Goal: Information Seeking & Learning: Learn about a topic

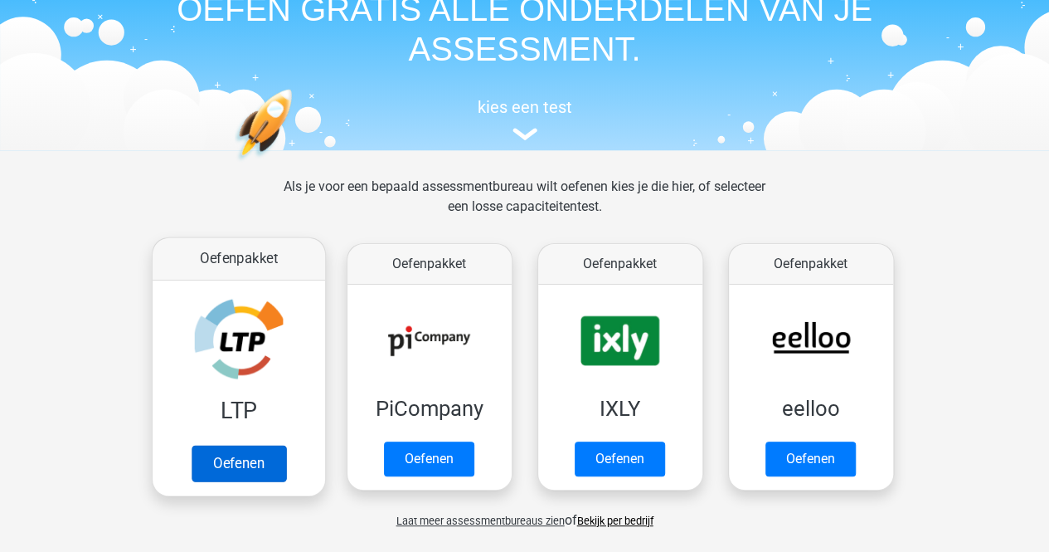
scroll to position [249, 0]
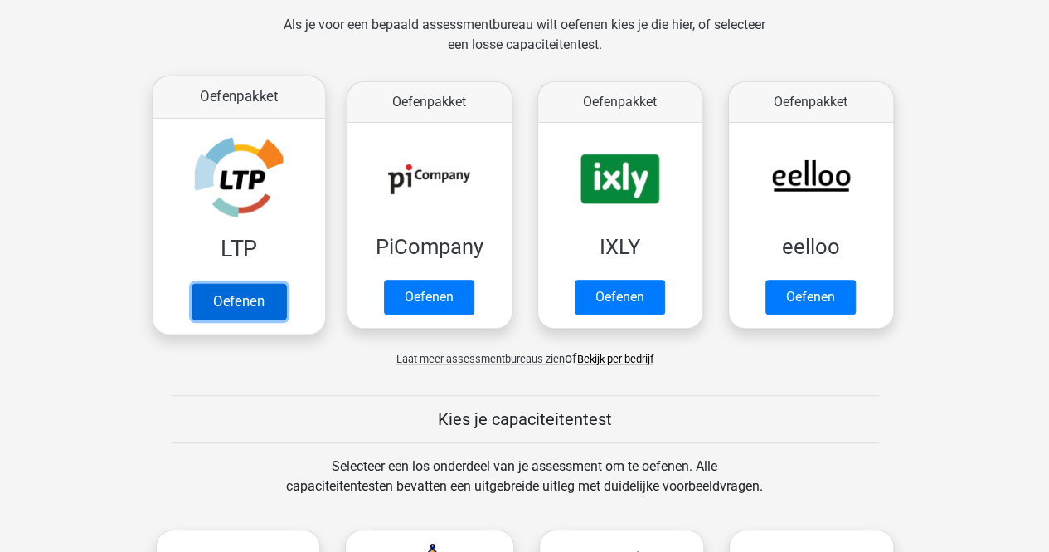
click at [256, 298] on link "Oefenen" at bounding box center [238, 301] width 95 height 36
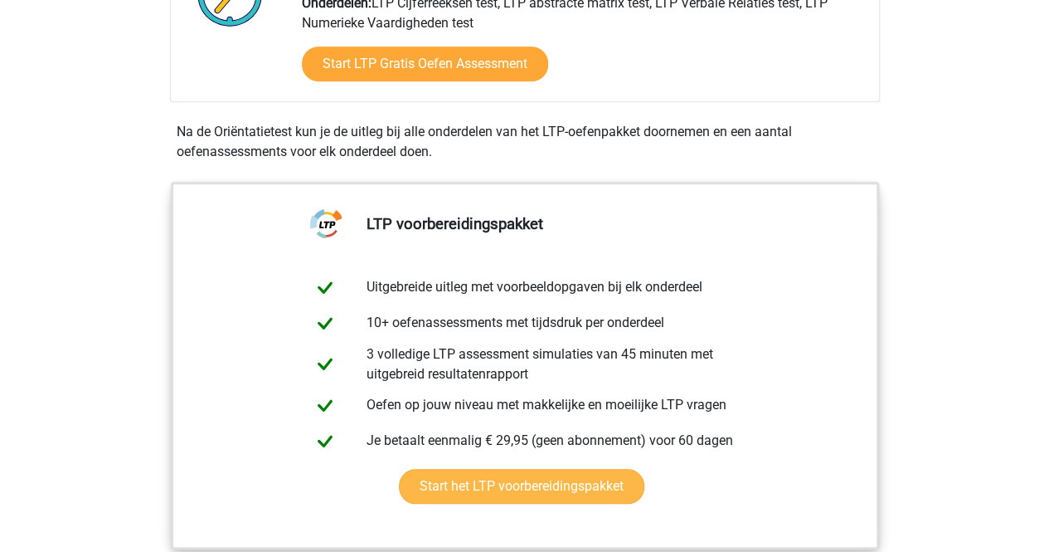
scroll to position [498, 0]
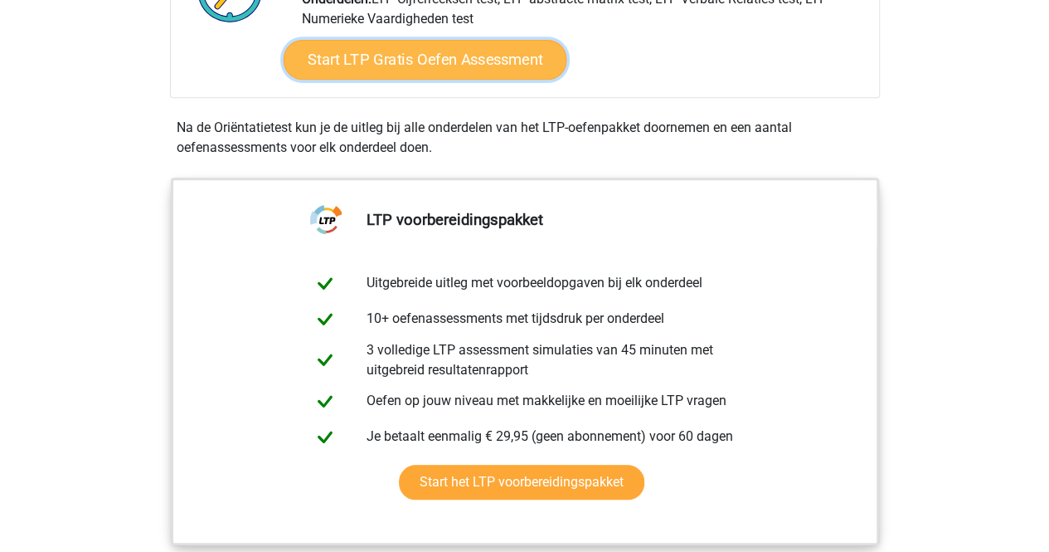
click at [479, 67] on link "Start LTP Gratis Oefen Assessment" at bounding box center [425, 60] width 284 height 40
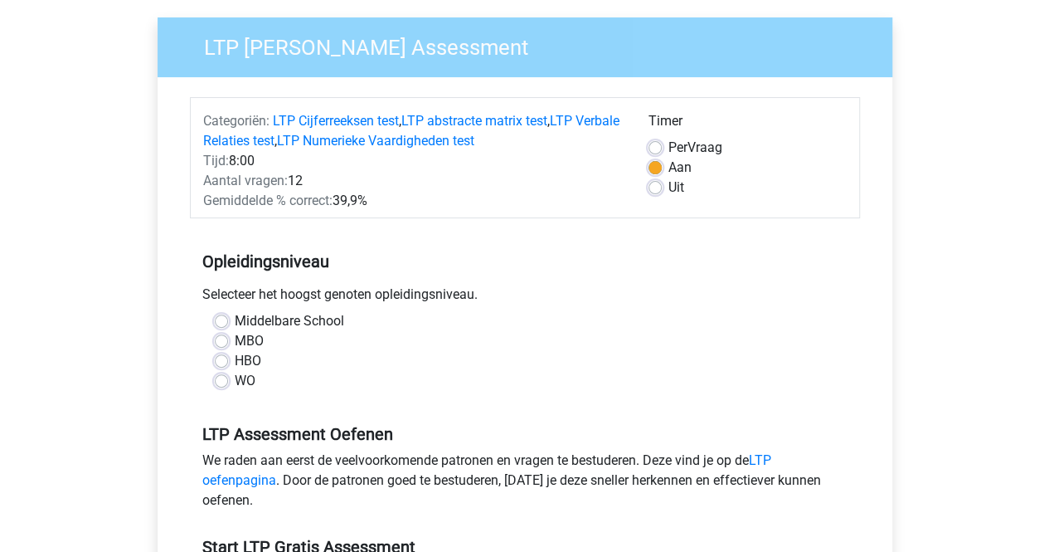
scroll to position [166, 0]
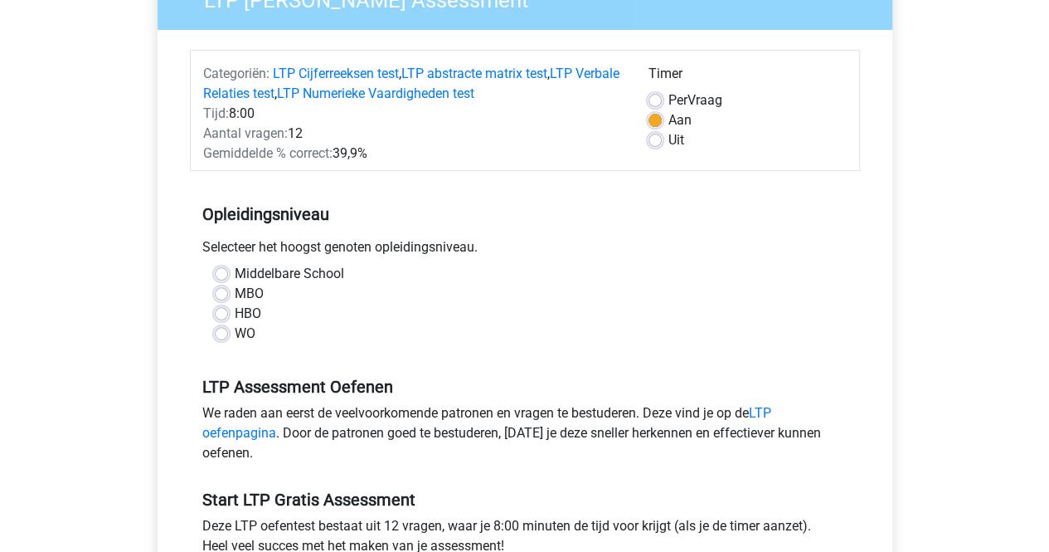
click at [243, 293] on label "MBO" at bounding box center [249, 294] width 29 height 20
click at [228, 293] on input "MBO" at bounding box center [221, 292] width 13 height 17
radio input "true"
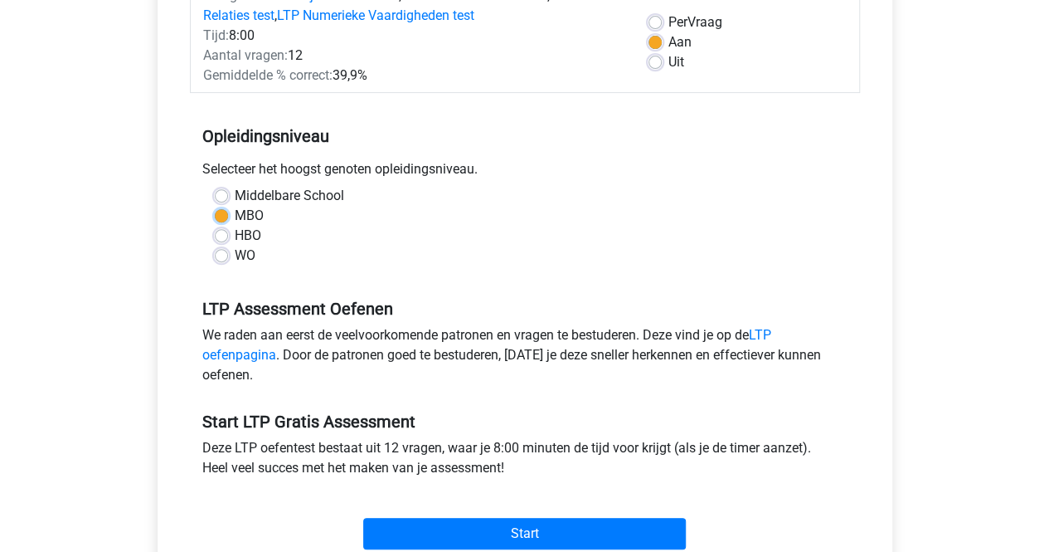
scroll to position [332, 0]
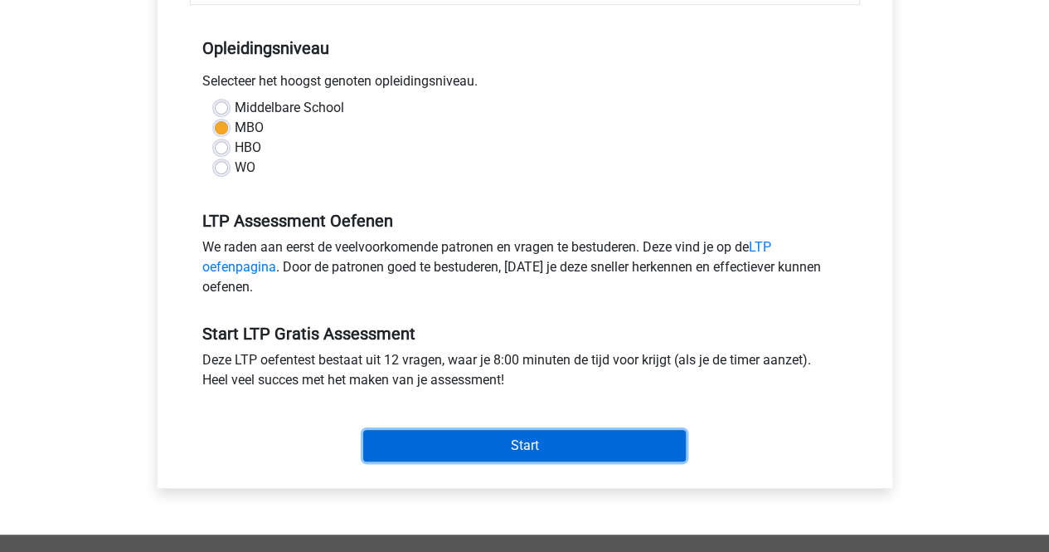
click at [499, 447] on input "Start" at bounding box center [524, 446] width 323 height 32
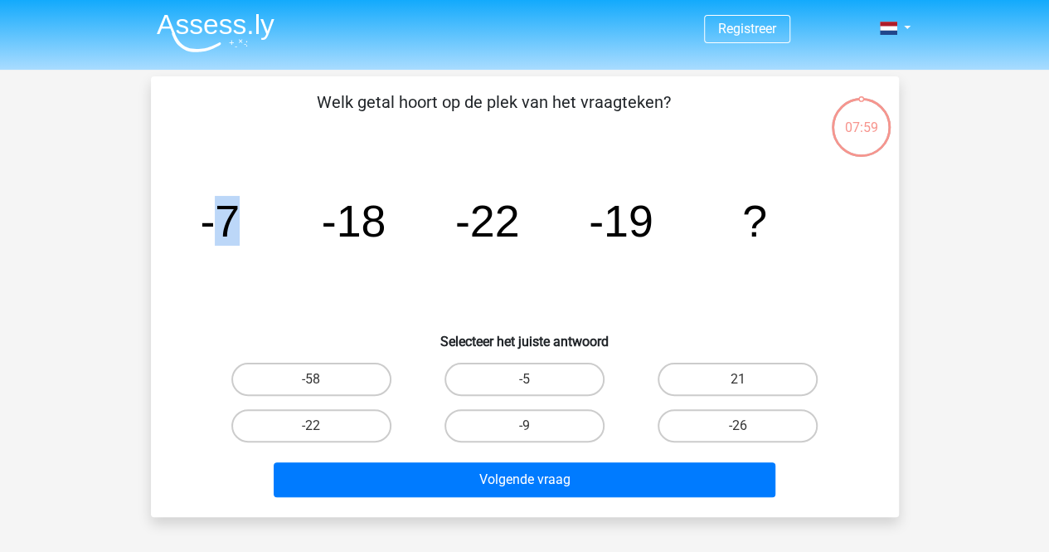
drag, startPoint x: 209, startPoint y: 218, endPoint x: 284, endPoint y: 214, distance: 75.6
click at [294, 219] on icon "image/svg+xml -7 -18 -22 -19 ?" at bounding box center [525, 237] width 669 height 168
drag, startPoint x: 207, startPoint y: 208, endPoint x: 202, endPoint y: 216, distance: 9.7
click at [206, 208] on tspan "-7" at bounding box center [220, 221] width 40 height 50
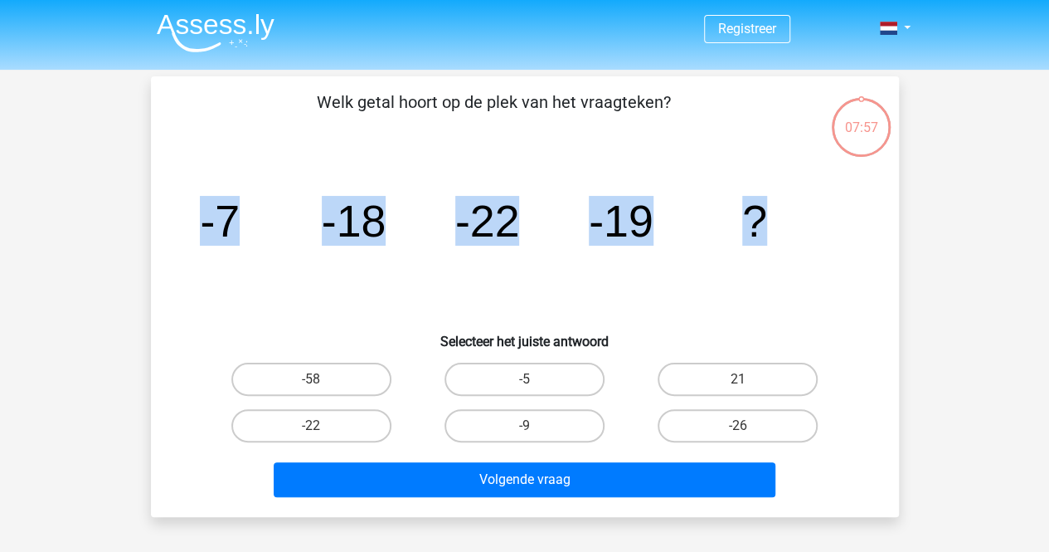
drag, startPoint x: 197, startPoint y: 221, endPoint x: 825, endPoint y: 221, distance: 627.9
click at [825, 221] on icon "image/svg+xml -7 -18 -22 -19 ?" at bounding box center [525, 237] width 669 height 168
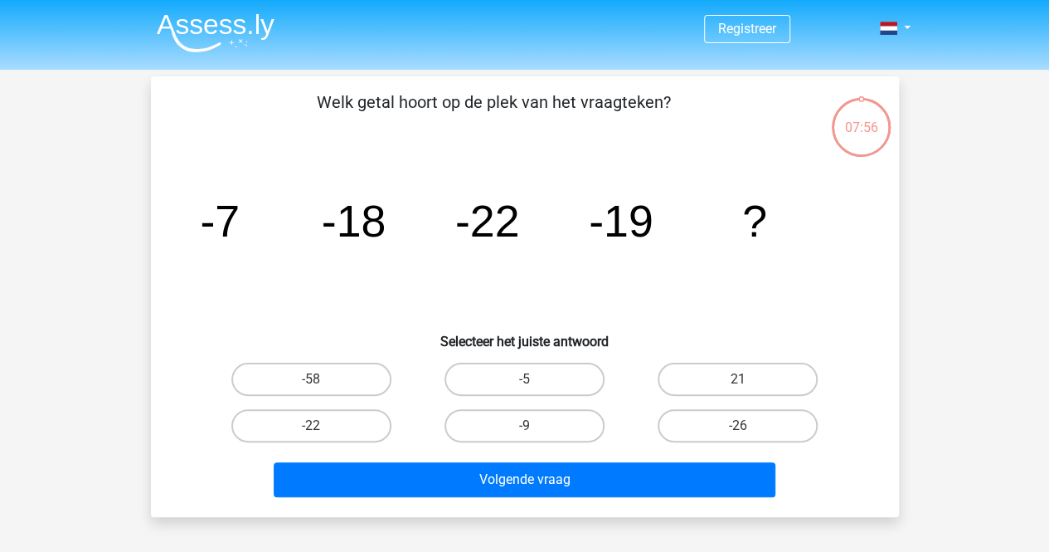
click at [311, 101] on p "Welk getal hoort op de plek van het vraagteken?" at bounding box center [494, 115] width 633 height 50
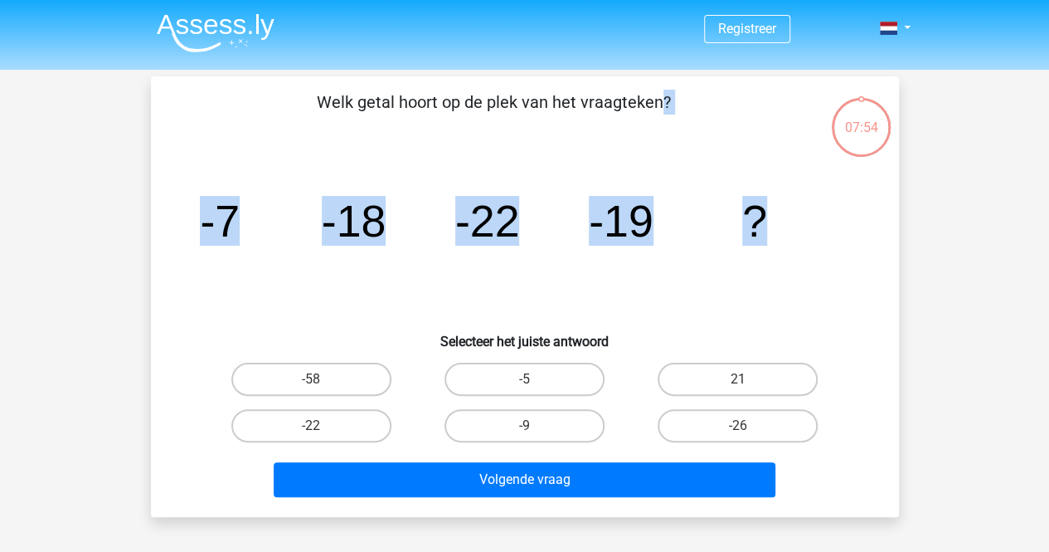
drag, startPoint x: 317, startPoint y: 89, endPoint x: 833, endPoint y: 250, distance: 540.7
click at [833, 250] on div "Welk getal hoort op de plek van het vraagteken? image/svg+xml -7 -18 -22 -19 ? …" at bounding box center [525, 297] width 735 height 414
copy div "Welk getal hoort op de plek van het vraagteken? image/svg+xml -7 -18 -22 -19 ?"
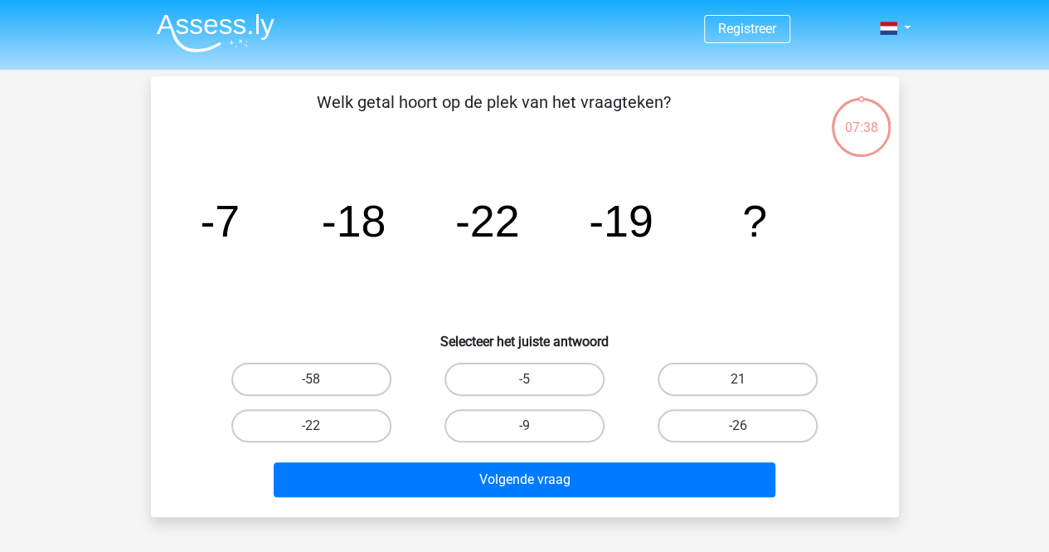
click at [191, 334] on h6 "Selecteer het juiste antwoord" at bounding box center [525, 334] width 695 height 29
drag, startPoint x: 186, startPoint y: 336, endPoint x: 770, endPoint y: 459, distance: 596.7
click at [758, 467] on div "Welk getal hoort op de plek van het vraagteken? image/svg+xml -7 -18 -22 -19 ? …" at bounding box center [525, 297] width 735 height 414
click at [630, 265] on icon "image/svg+xml -7 -18 -22 -19 ?" at bounding box center [525, 237] width 669 height 168
click at [509, 544] on div "Registreer" at bounding box center [524, 497] width 1049 height 995
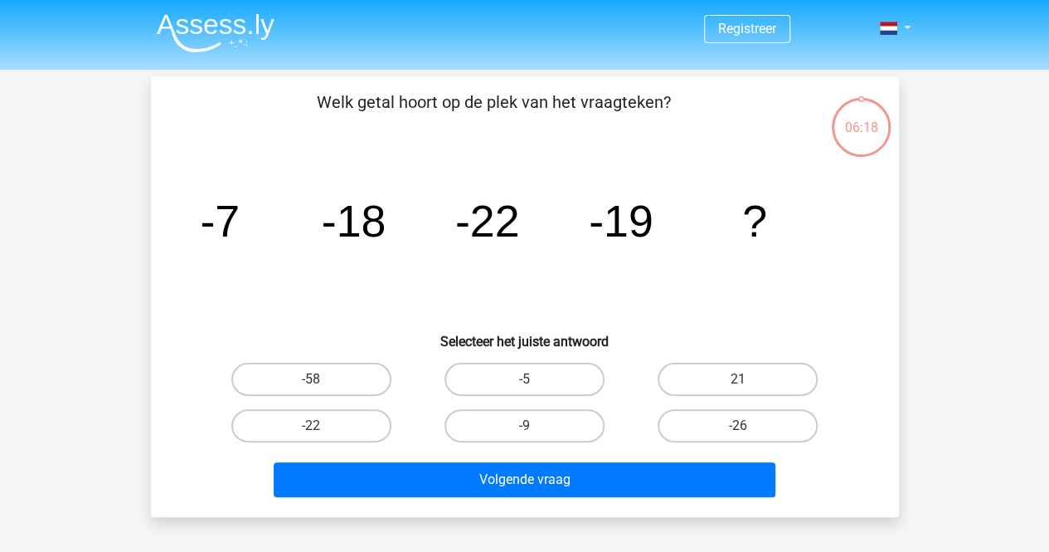
click at [0, 332] on div "Registreer" at bounding box center [524, 497] width 1049 height 995
